Goal: Information Seeking & Learning: Find specific fact

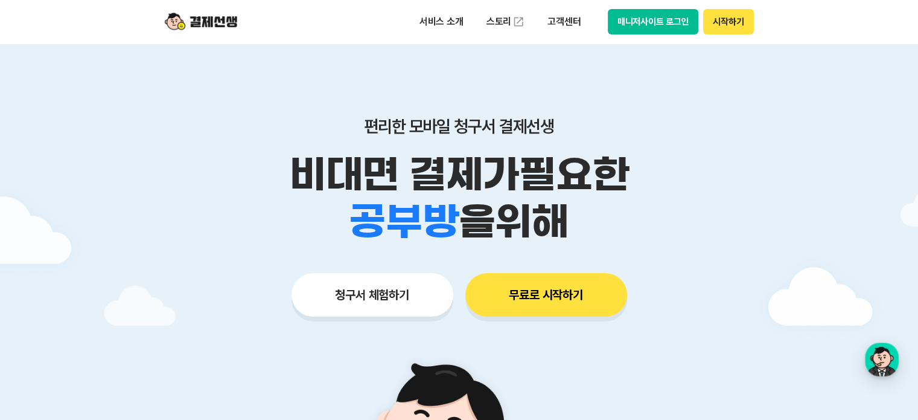
click at [726, 18] on button "시작하기" at bounding box center [728, 21] width 50 height 25
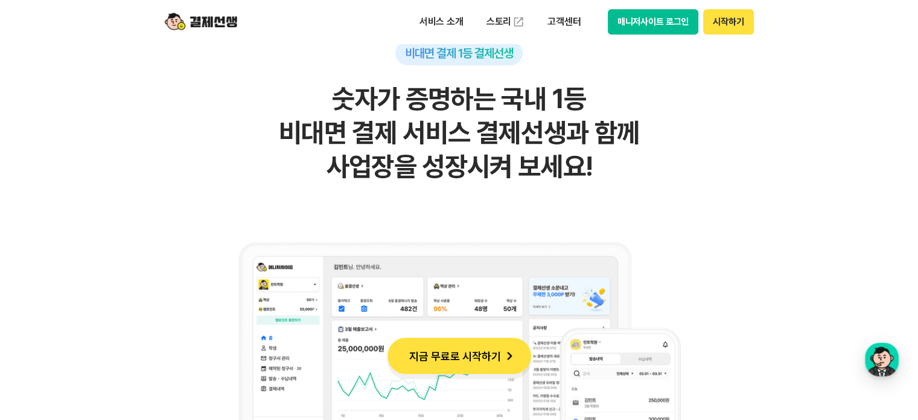
scroll to position [845, 0]
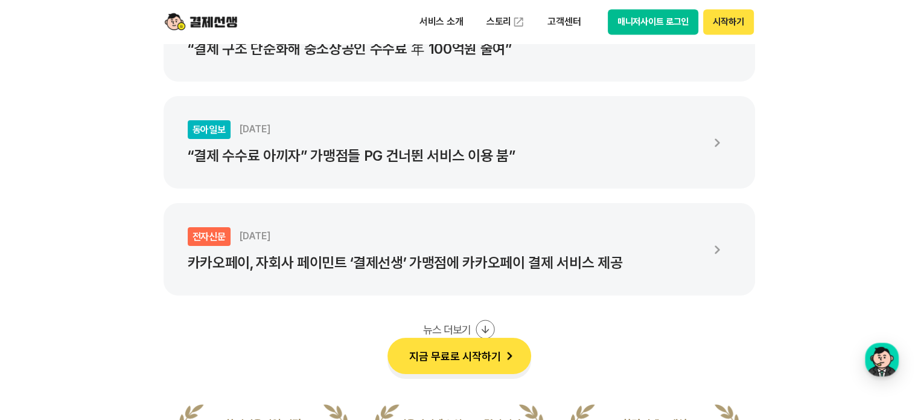
scroll to position [1811, 0]
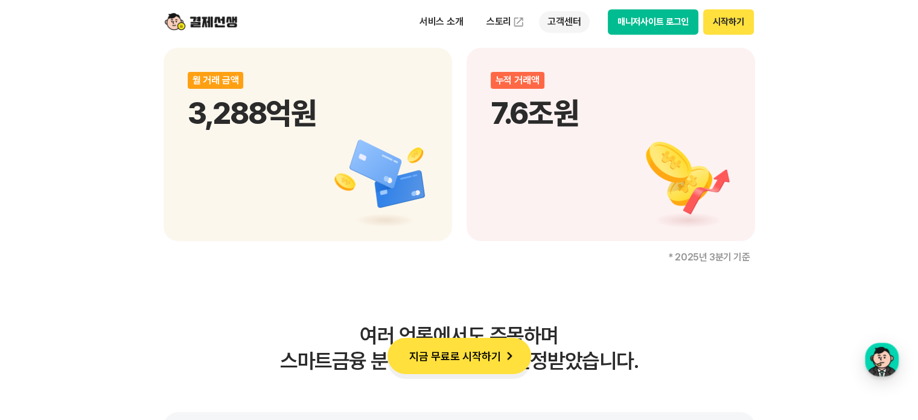
click at [568, 24] on p "고객센터" at bounding box center [564, 22] width 50 height 22
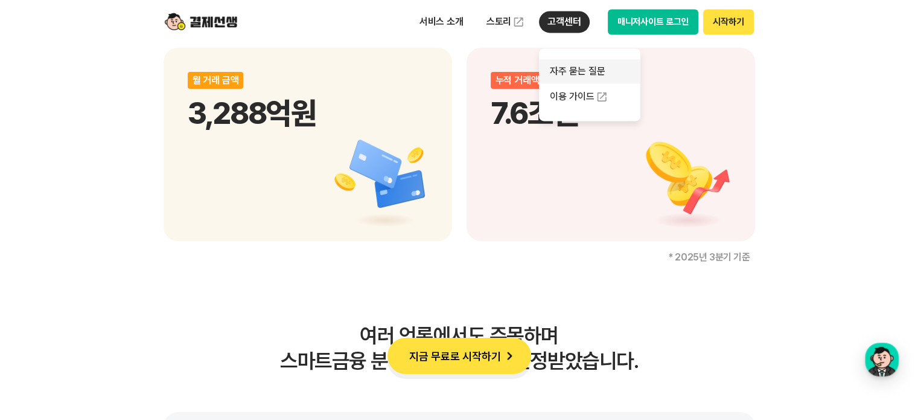
click at [575, 67] on link "자주 묻는 질문" at bounding box center [589, 71] width 101 height 24
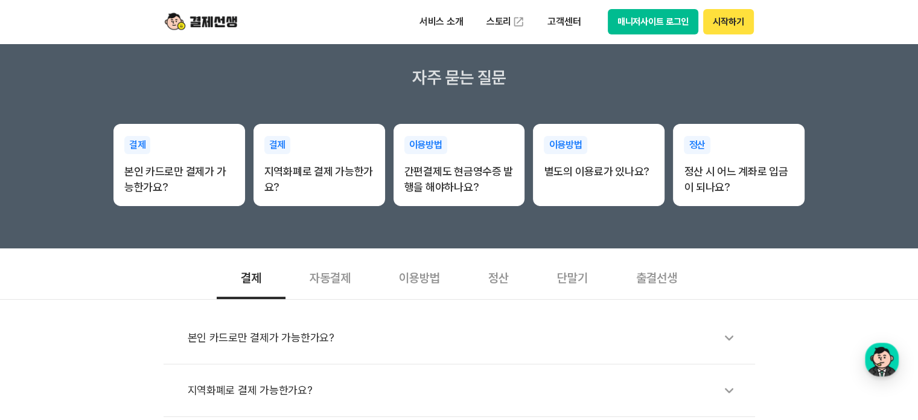
scroll to position [302, 0]
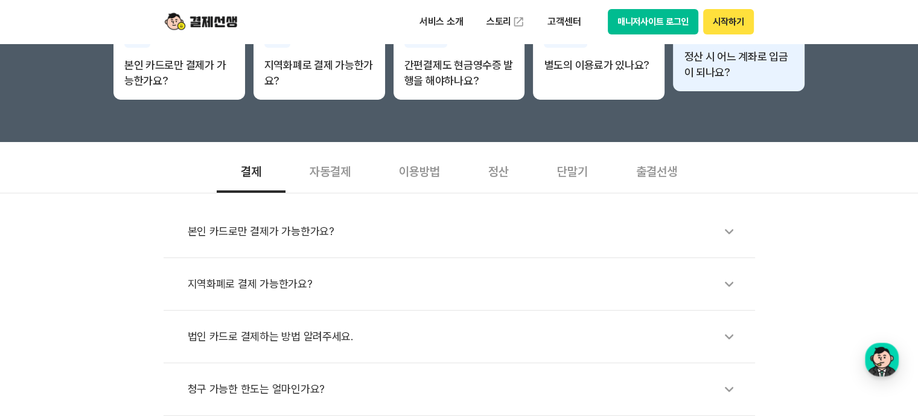
click at [720, 58] on p "정산 시 어느 계좌로 입금이 되나요?" at bounding box center [739, 64] width 110 height 31
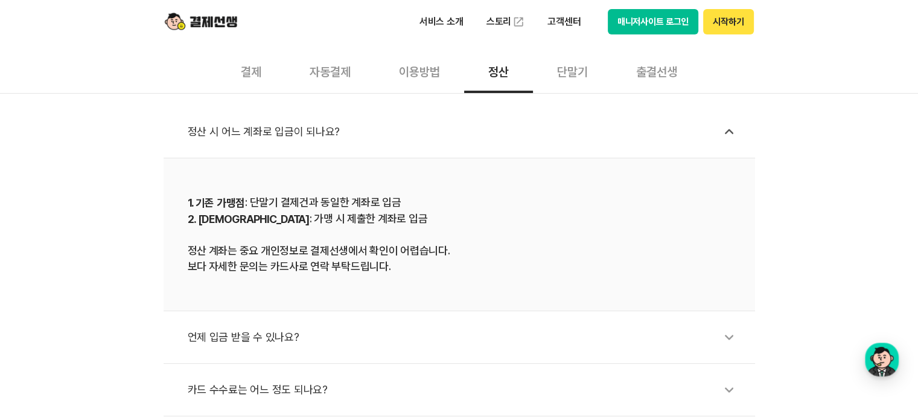
scroll to position [423, 0]
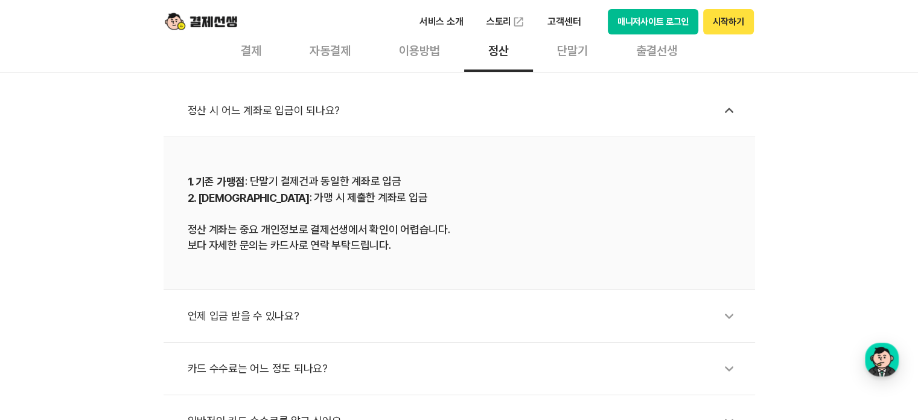
drag, startPoint x: 257, startPoint y: 197, endPoint x: 399, endPoint y: 200, distance: 141.9
click at [399, 200] on div "1. 기존 가맹점 : 단말기 결제건과 동일한 계좌로 입금 2. 신규 가맹점 : 가맹 시 제출한 계좌로 입금 정산 계좌는 중요 개인정보로 결제선…" at bounding box center [459, 213] width 543 height 80
click at [411, 200] on div "1. 기존 가맹점 : 단말기 결제건과 동일한 계좌로 입금 2. 신규 가맹점 : 가맹 시 제출한 계좌로 입금 정산 계좌는 중요 개인정보로 결제선…" at bounding box center [459, 213] width 543 height 80
drag, startPoint x: 260, startPoint y: 184, endPoint x: 405, endPoint y: 199, distance: 146.3
click at [405, 199] on div "1. 기존 가맹점 : 단말기 결제건과 동일한 계좌로 입금 2. 신규 가맹점 : 가맹 시 제출한 계좌로 입금 정산 계좌는 중요 개인정보로 결제선…" at bounding box center [459, 213] width 543 height 80
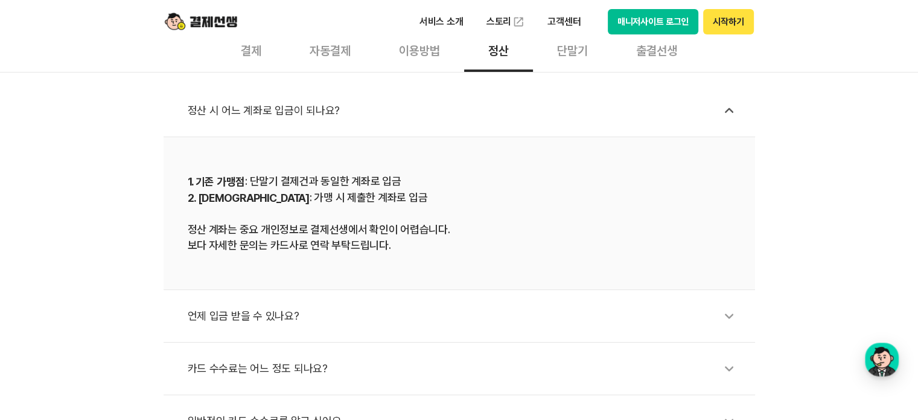
click at [403, 205] on div "1. 기존 가맹점 : 단말기 결제건과 동일한 계좌로 입금 2. 신규 가맹점 : 가맹 시 제출한 계좌로 입금 정산 계좌는 중요 개인정보로 결제선…" at bounding box center [459, 213] width 543 height 80
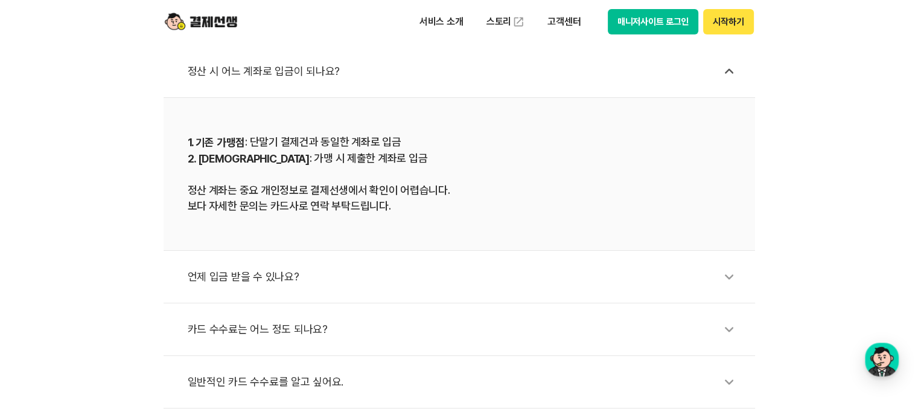
scroll to position [483, 0]
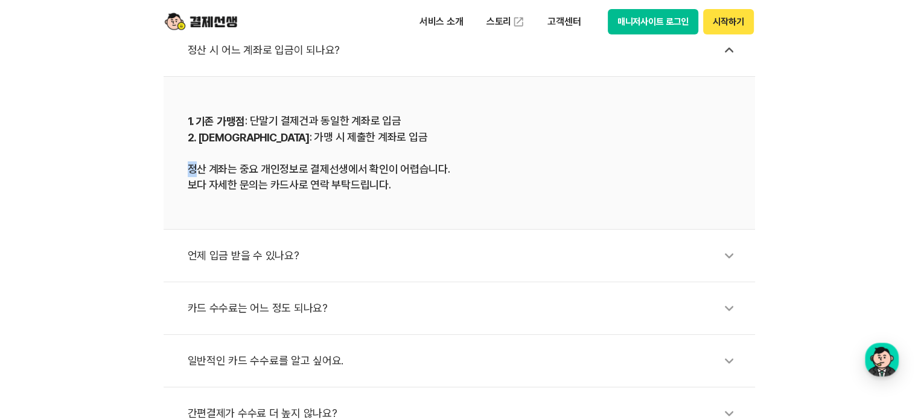
drag, startPoint x: 198, startPoint y: 169, endPoint x: 191, endPoint y: 167, distance: 6.9
click at [191, 167] on div "1. 기존 가맹점 : 단말기 결제건과 동일한 계좌로 입금 2. 신규 가맹점 : 가맹 시 제출한 계좌로 입금 정산 계좌는 중요 개인정보로 결제선…" at bounding box center [459, 153] width 543 height 80
click at [181, 173] on li "1. 기존 가맹점 : 단말기 결제건과 동일한 계좌로 입금 2. 신규 가맹점 : 가맹 시 제출한 계좌로 입금 정산 계좌는 중요 개인정보로 결제선…" at bounding box center [460, 153] width 592 height 153
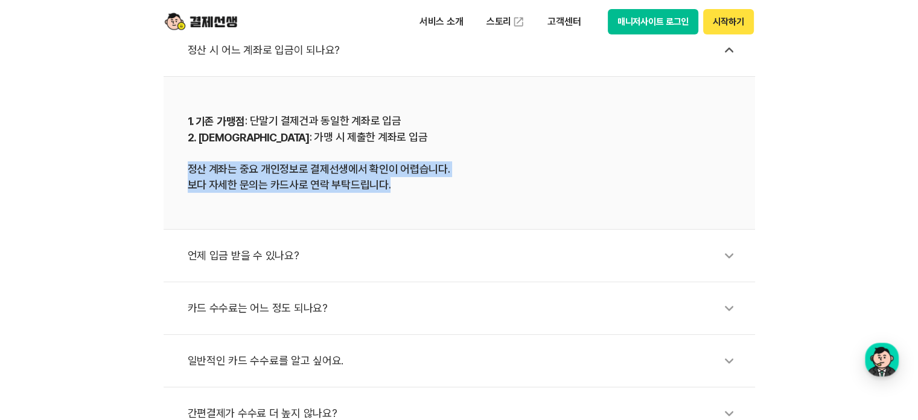
drag, startPoint x: 181, startPoint y: 165, endPoint x: 469, endPoint y: 204, distance: 290.6
click at [469, 204] on li "1. 기존 가맹점 : 단말기 결제건과 동일한 계좌로 입금 2. 신규 가맹점 : 가맹 시 제출한 계좌로 입금 정산 계좌는 중요 개인정보로 결제선…" at bounding box center [460, 153] width 592 height 153
click at [423, 192] on div "1. 기존 가맹점 : 단말기 결제건과 동일한 계좌로 입금 2. 신규 가맹점 : 가맹 시 제출한 계좌로 입금 정산 계좌는 중요 개인정보로 결제선…" at bounding box center [459, 153] width 543 height 80
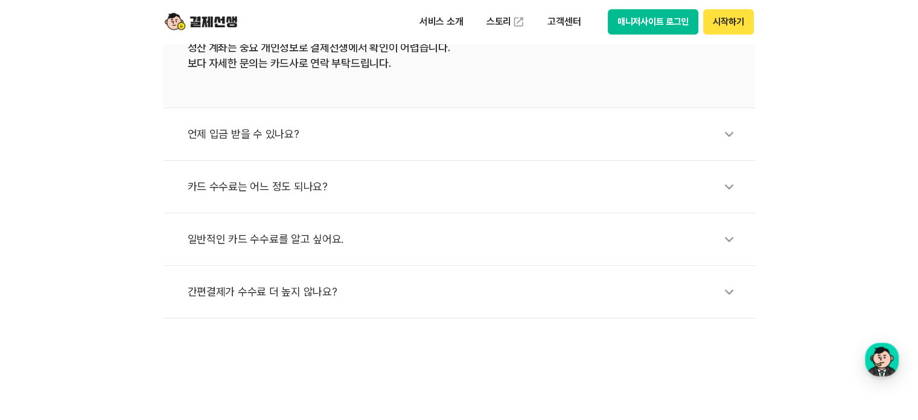
scroll to position [664, 0]
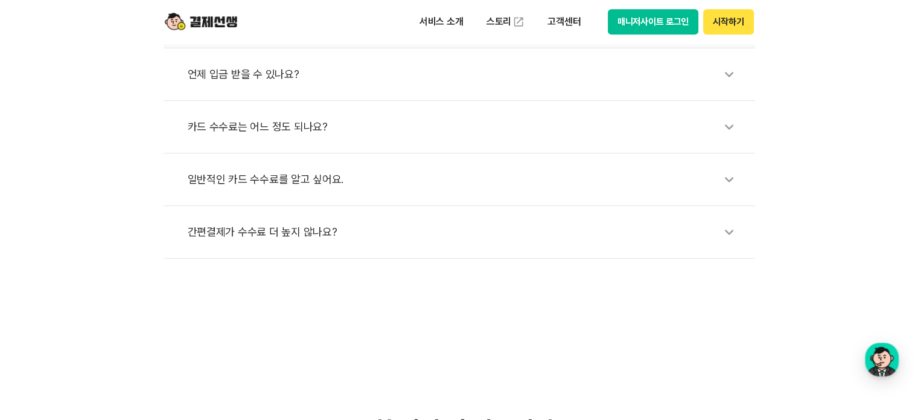
click at [255, 71] on div "언제 입금 받을 수 있나요?" at bounding box center [466, 74] width 556 height 28
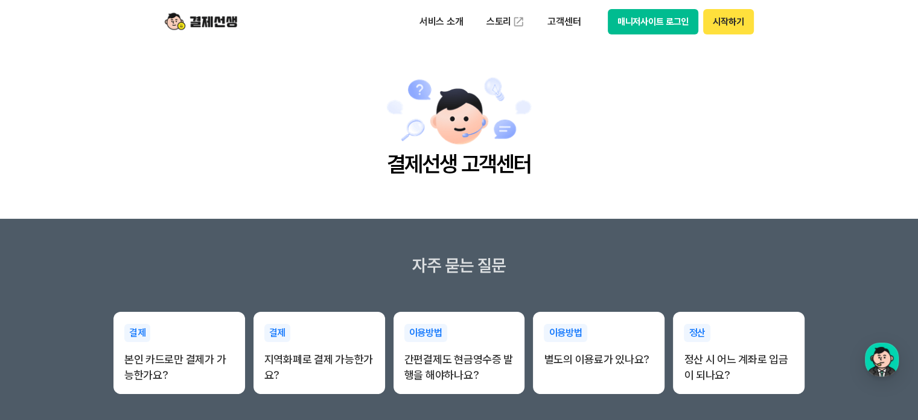
scroll to position [0, 0]
